Goal: Transaction & Acquisition: Purchase product/service

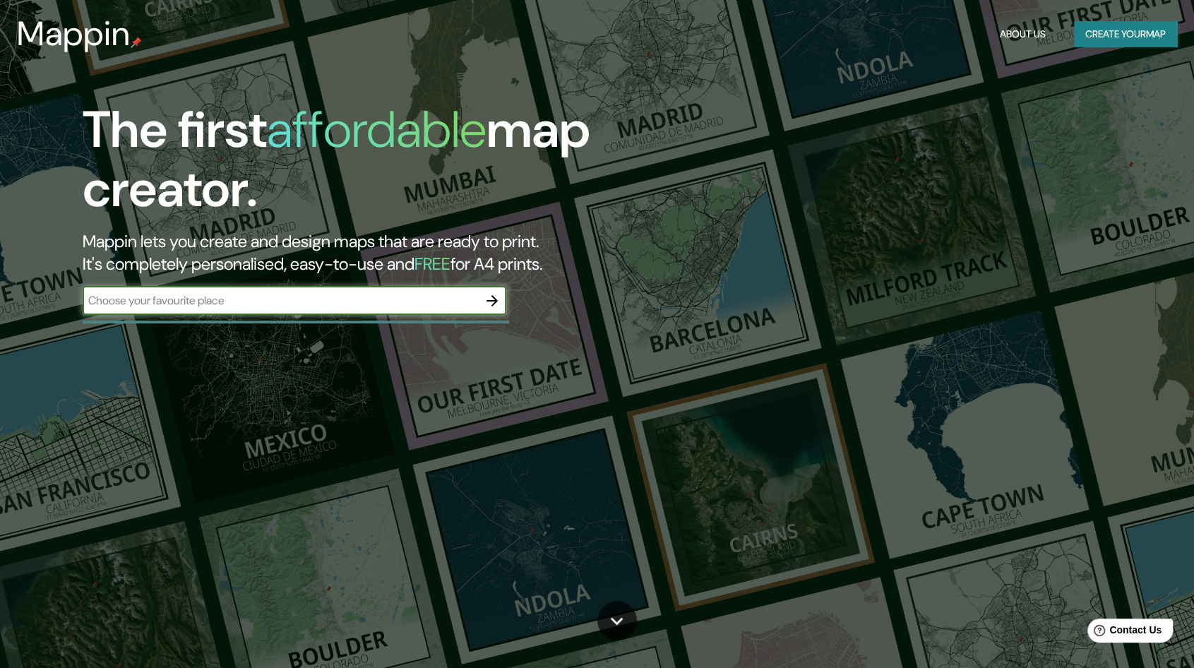
click at [414, 297] on input "text" at bounding box center [281, 300] width 396 height 16
type input "tabasco"
click at [495, 303] on icon "button" at bounding box center [492, 300] width 17 height 17
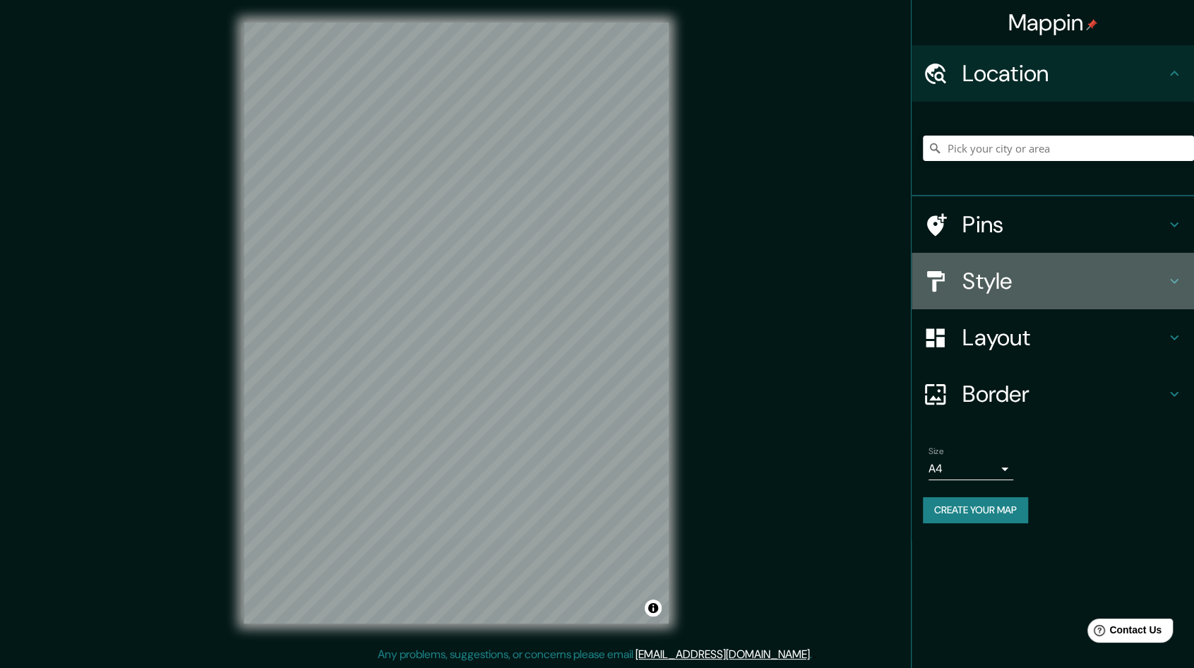
click at [1031, 289] on h4 "Style" at bounding box center [1064, 281] width 203 height 28
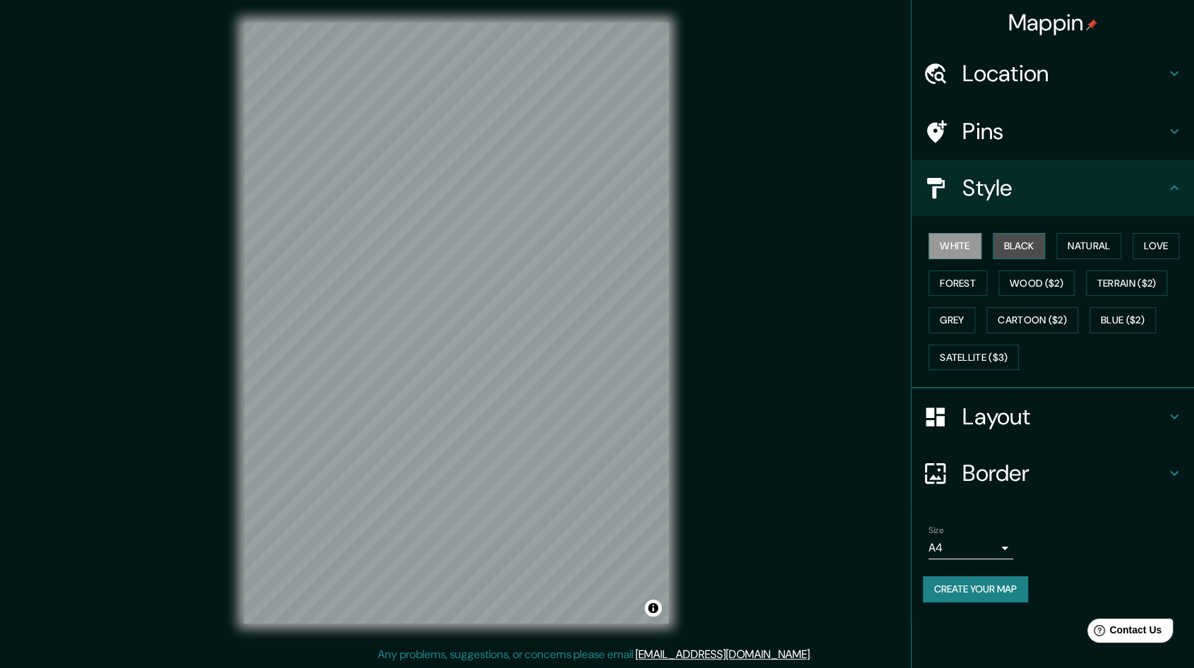
click at [1011, 244] on button "Black" at bounding box center [1019, 246] width 53 height 26
click at [1067, 256] on button "Natural" at bounding box center [1089, 246] width 65 height 26
click at [1113, 256] on button "Natural" at bounding box center [1089, 246] width 65 height 26
click at [1154, 246] on button "Love" at bounding box center [1156, 246] width 47 height 26
click at [1083, 278] on div "White Black Natural Love Forest Wood ($2) Terrain ($2) Grey Cartoon ($2) Blue (…" at bounding box center [1058, 301] width 271 height 148
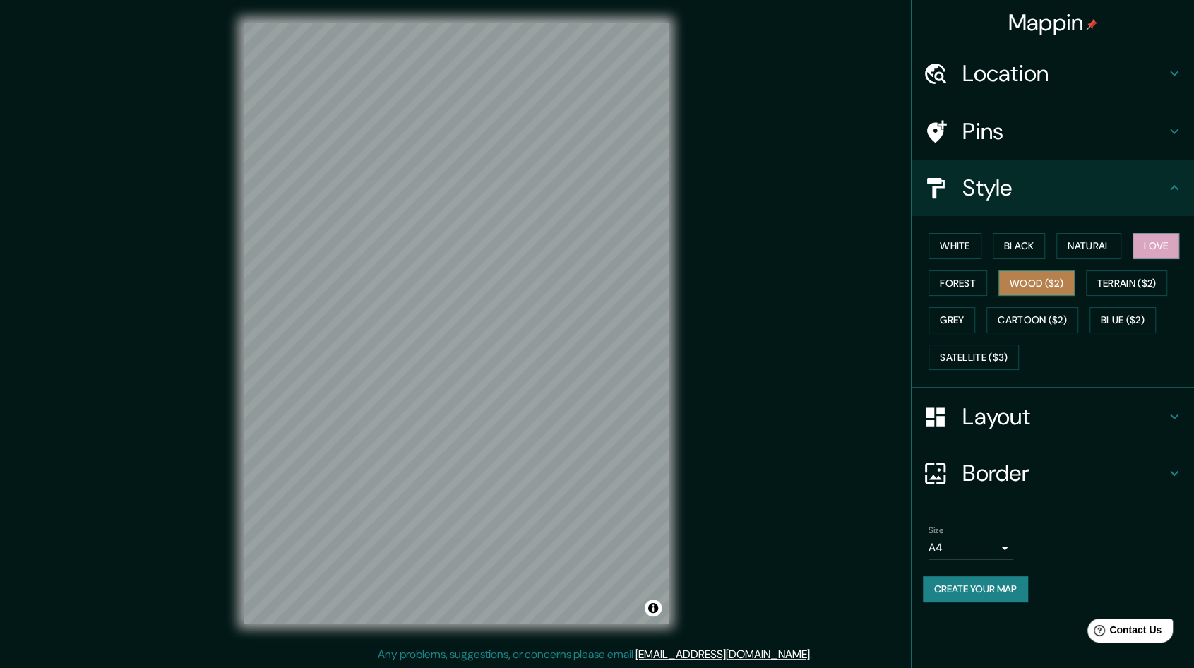
click at [1033, 283] on button "Wood ($2)" at bounding box center [1037, 284] width 76 height 26
click at [967, 284] on button "Forest" at bounding box center [958, 284] width 59 height 26
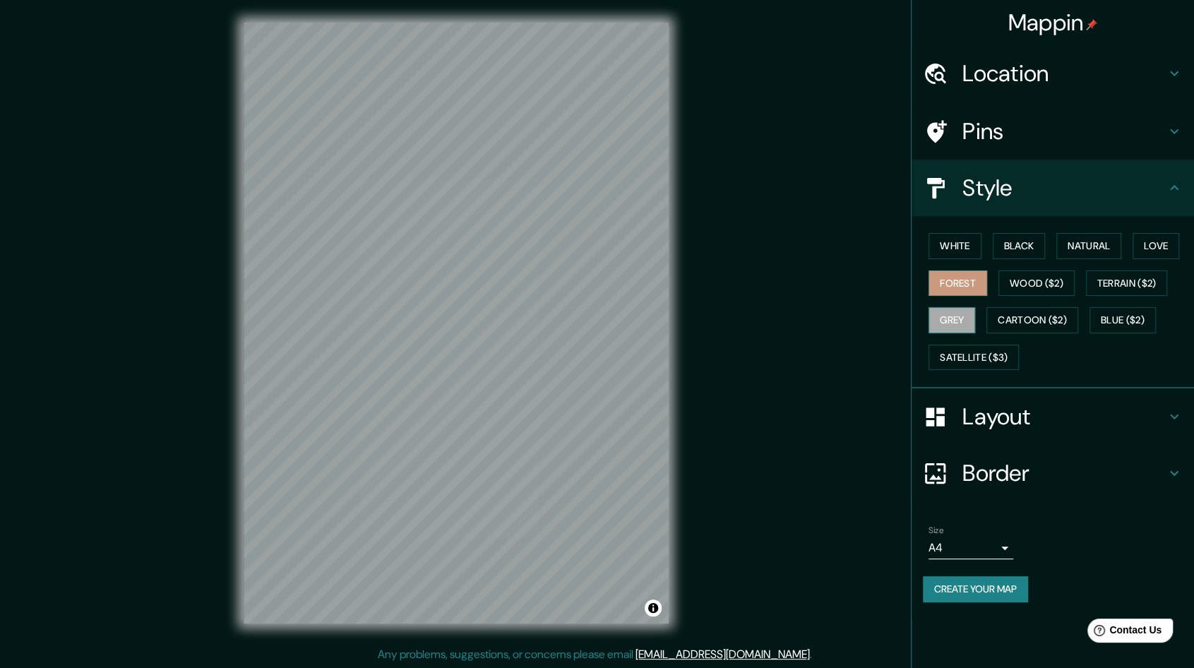
click at [933, 317] on button "Grey" at bounding box center [952, 320] width 47 height 26
click at [1036, 309] on button "Cartoon ($2)" at bounding box center [1033, 320] width 92 height 26
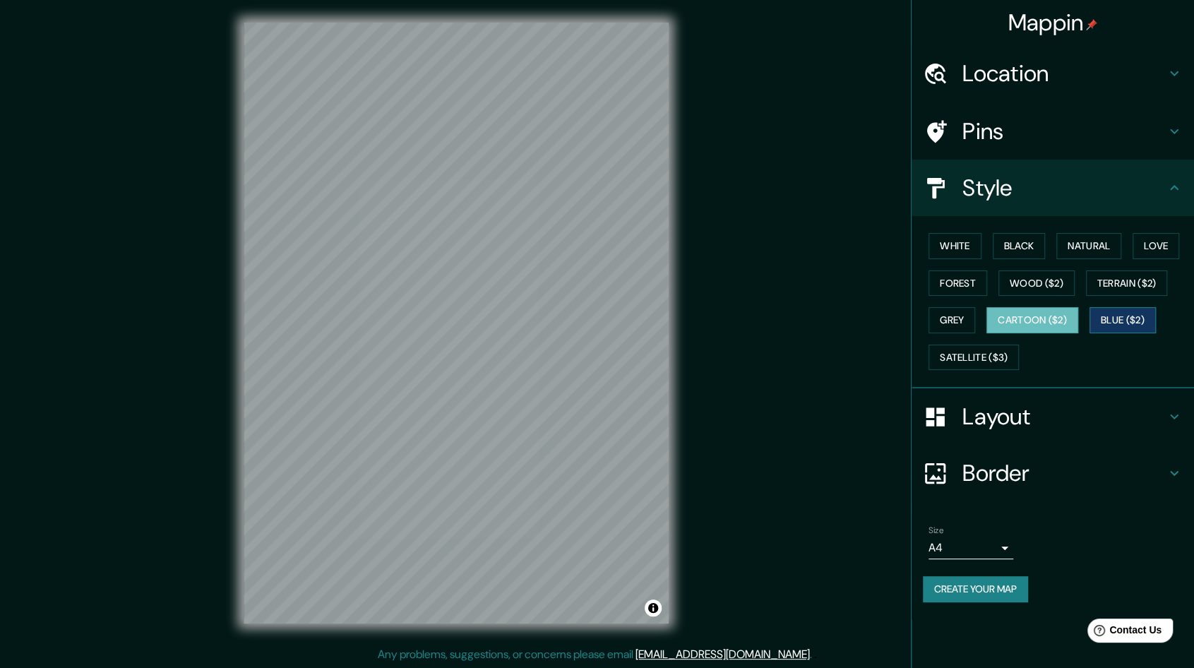
click at [1118, 314] on button "Blue ($2)" at bounding box center [1123, 320] width 66 height 26
click at [953, 357] on button "Satellite ($3)" at bounding box center [974, 358] width 90 height 26
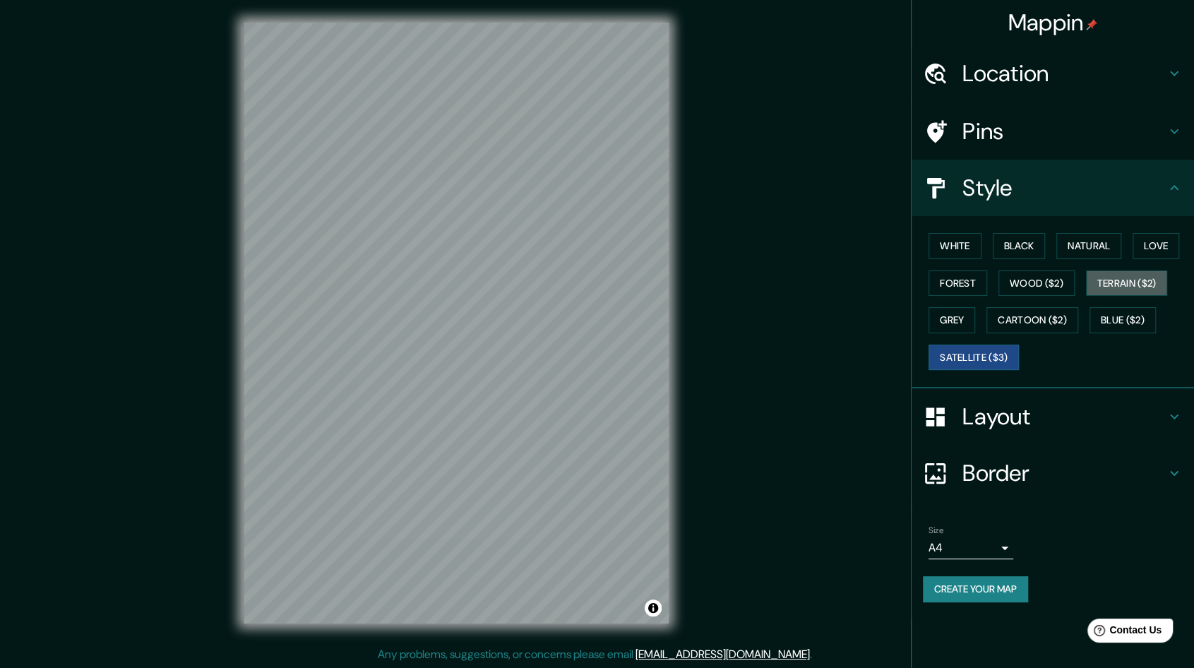
drag, startPoint x: 1135, startPoint y: 292, endPoint x: 1132, endPoint y: 299, distance: 7.6
click at [1135, 292] on button "Terrain ($2)" at bounding box center [1127, 284] width 82 height 26
click at [944, 320] on button "Grey" at bounding box center [952, 320] width 47 height 26
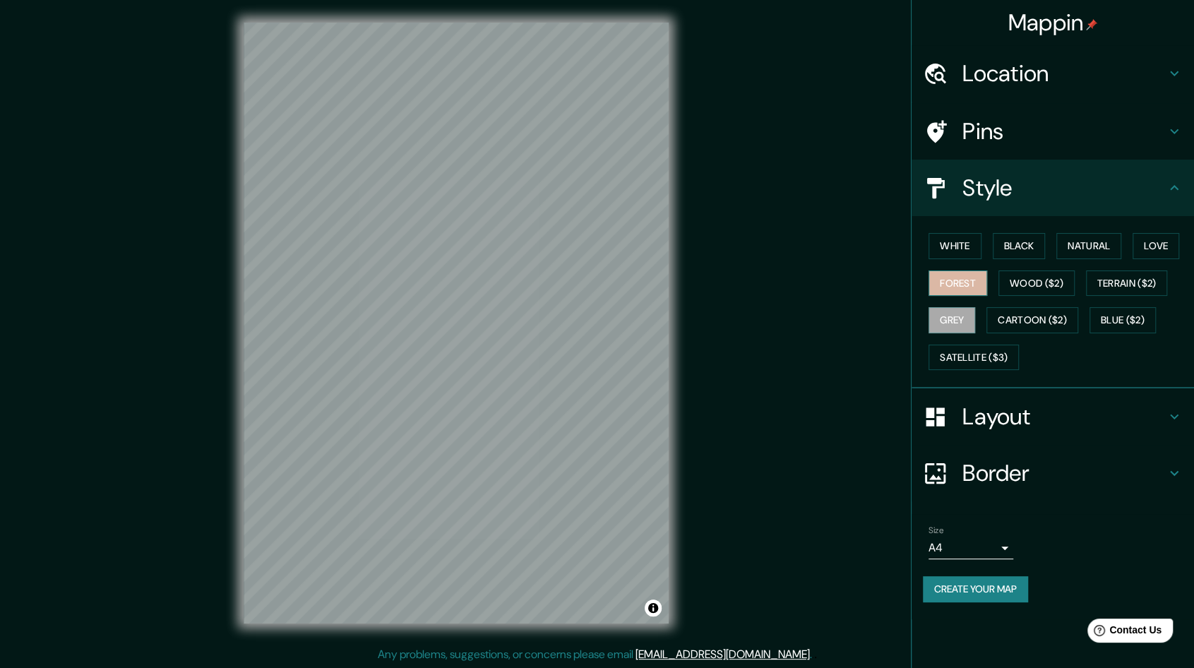
click at [949, 278] on button "Forest" at bounding box center [958, 284] width 59 height 26
click at [956, 245] on button "White" at bounding box center [955, 246] width 53 height 26
click at [1049, 237] on div "White Black Natural Love Forest Wood ($2) Terrain ($2) Grey Cartoon ($2) Blue (…" at bounding box center [1058, 301] width 271 height 148
click at [1034, 248] on button "Black" at bounding box center [1019, 246] width 53 height 26
click at [1094, 251] on button "Natural" at bounding box center [1089, 246] width 65 height 26
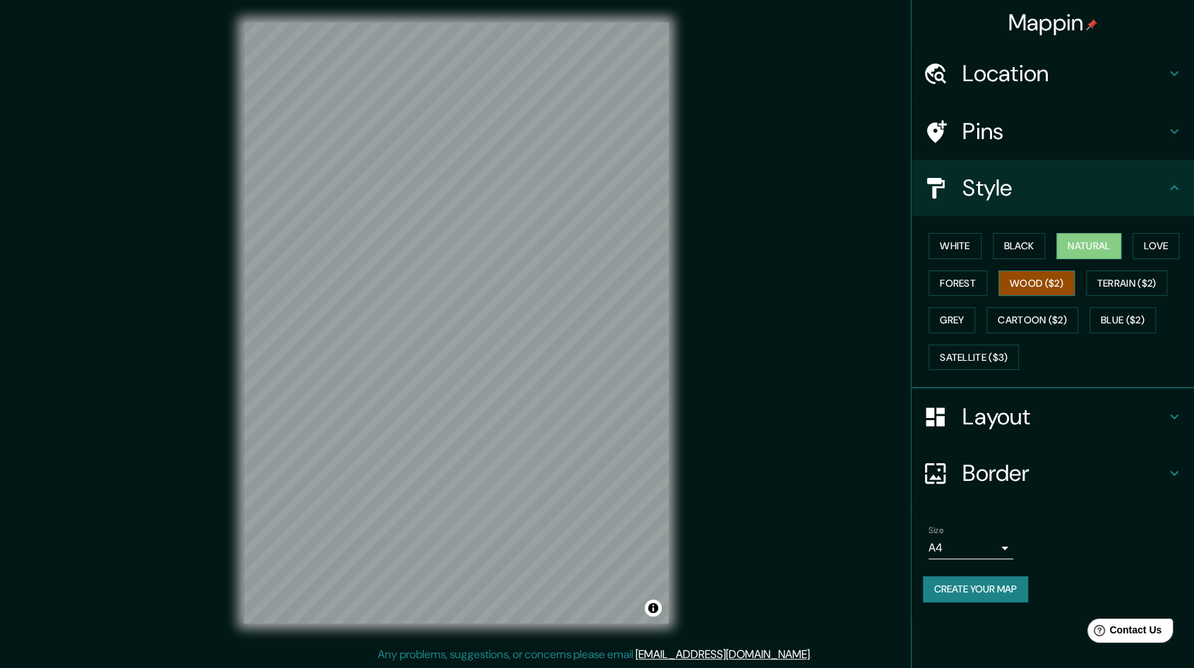
click at [1043, 276] on button "Wood ($2)" at bounding box center [1037, 284] width 76 height 26
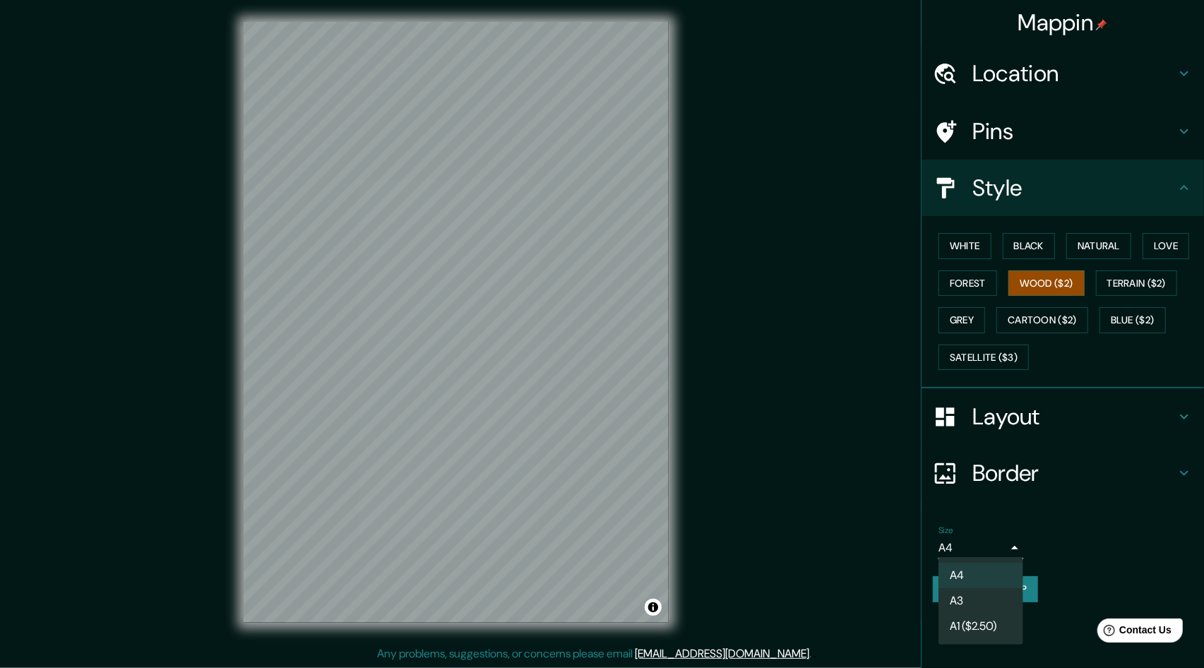
click at [999, 546] on body "Mappin Location Pins Style White Black Natural Love Forest Wood ($2) Terrain ($…" at bounding box center [602, 333] width 1204 height 668
click at [983, 603] on li "A3" at bounding box center [981, 600] width 85 height 25
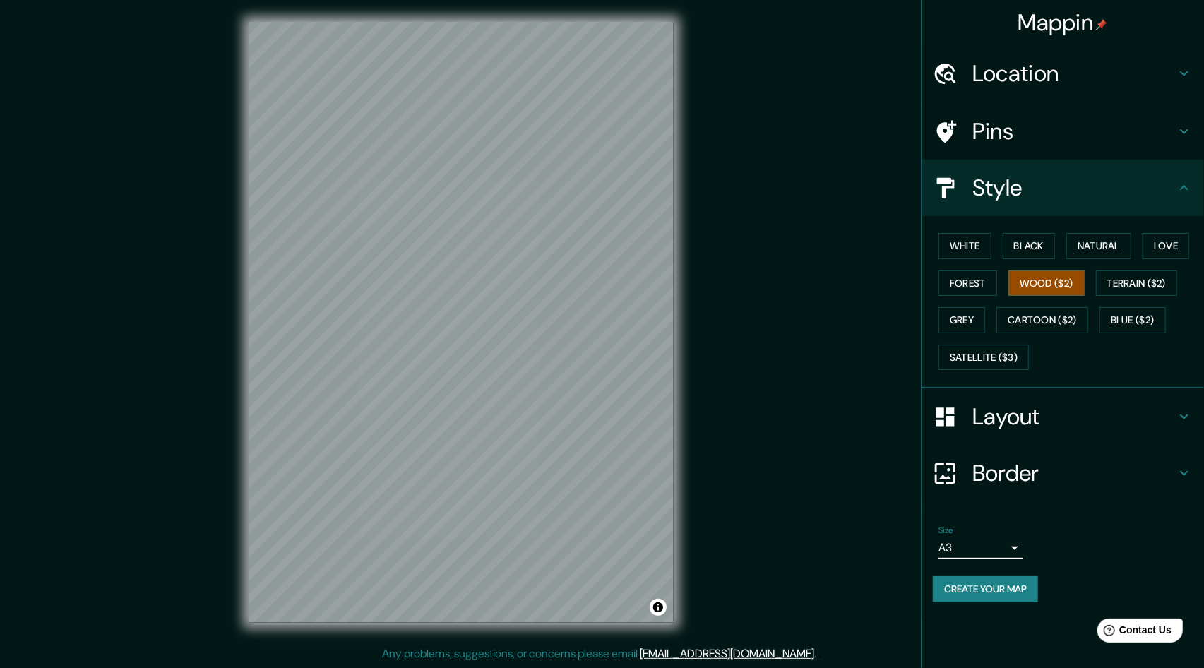
click at [1009, 539] on body "Mappin Location Pins Style White Black Natural Love Forest Wood ($2) Terrain ($…" at bounding box center [602, 333] width 1204 height 668
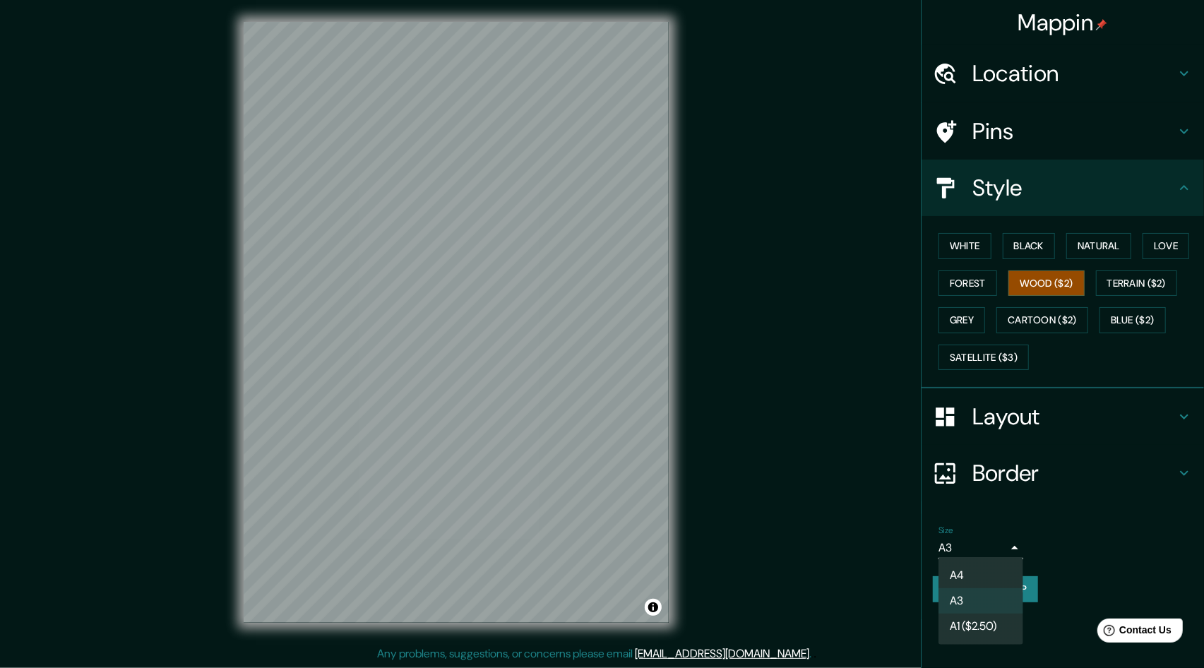
click at [1006, 563] on ul "A4 A3 A1 ($2.50)" at bounding box center [981, 601] width 85 height 88
click at [1006, 571] on li "A4" at bounding box center [981, 575] width 85 height 25
type input "single"
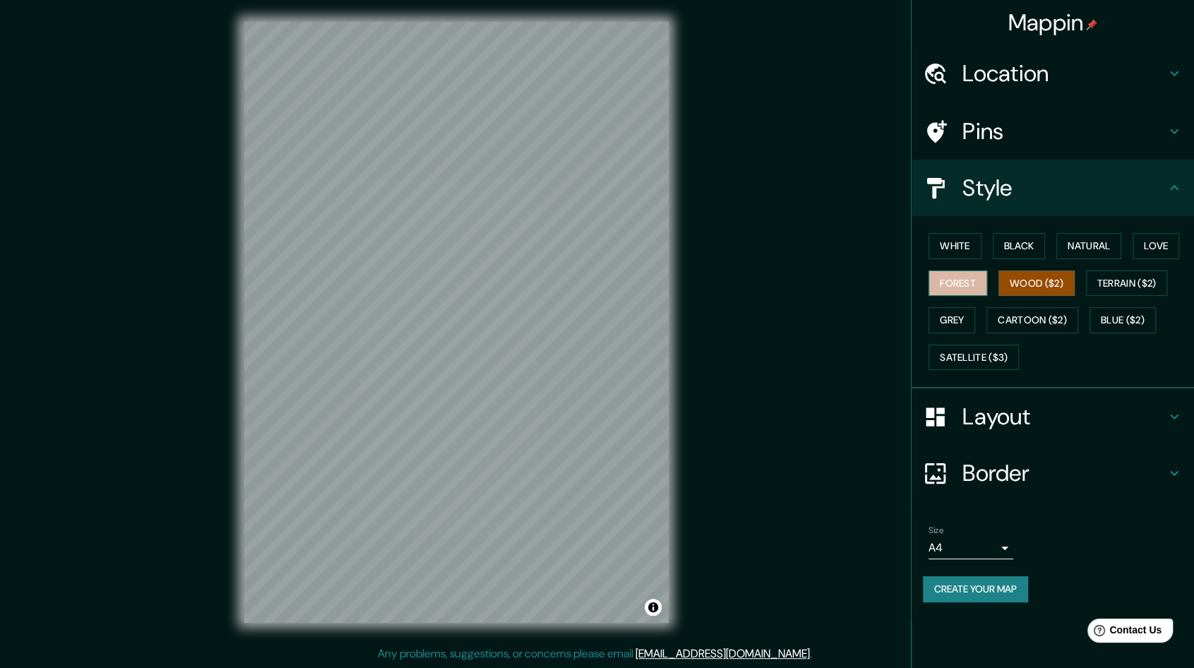
click at [954, 282] on button "Forest" at bounding box center [958, 284] width 59 height 26
click at [947, 326] on button "Grey" at bounding box center [952, 320] width 47 height 26
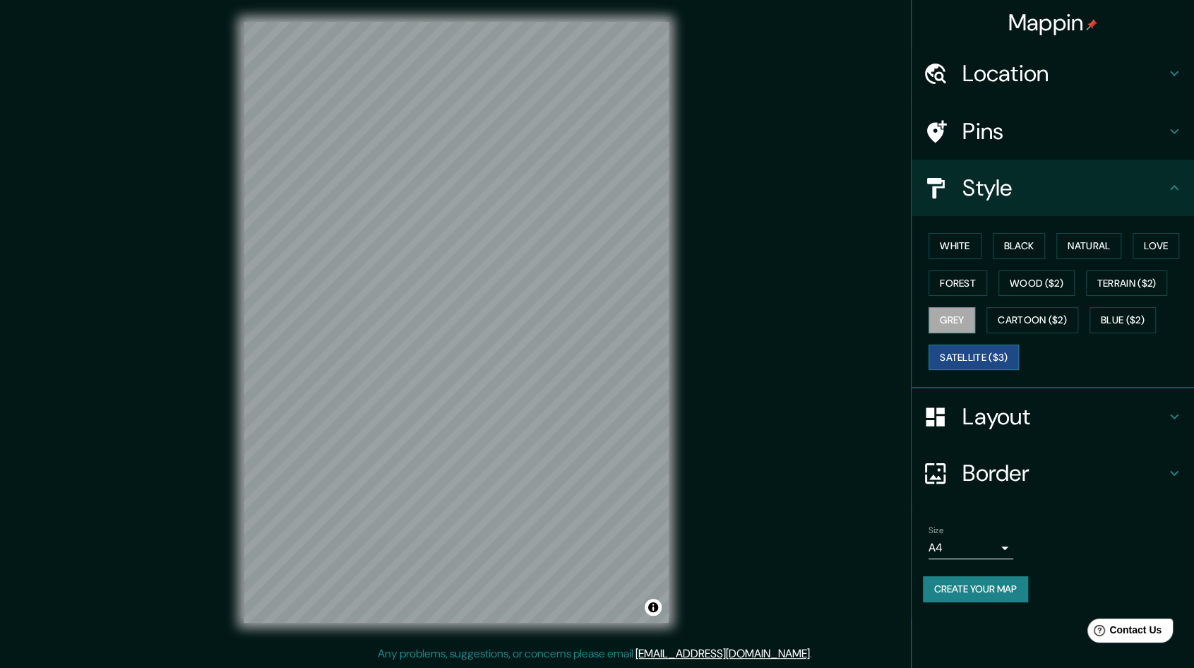
click at [946, 359] on button "Satellite ($3)" at bounding box center [974, 358] width 90 height 26
click at [978, 256] on button "White" at bounding box center [955, 246] width 53 height 26
